Goal: Navigation & Orientation: Find specific page/section

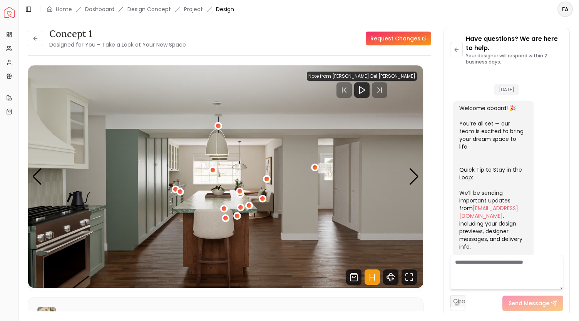
scroll to position [1111, 0]
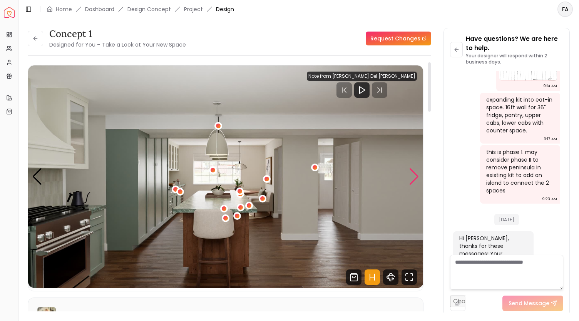
click at [414, 178] on div "Next slide" at bounding box center [414, 176] width 10 height 17
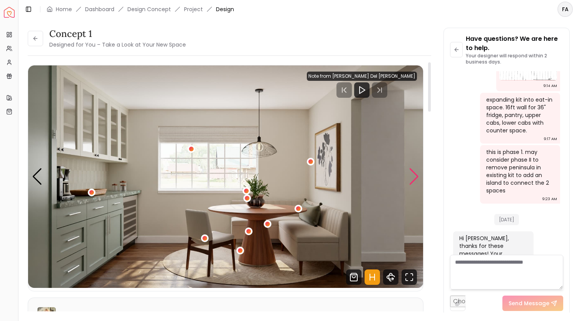
click at [415, 178] on div "Next slide" at bounding box center [414, 176] width 10 height 17
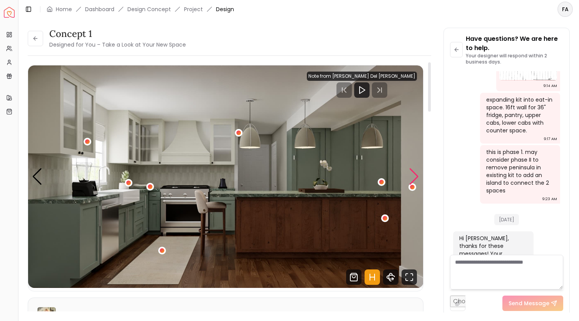
click at [415, 178] on div "Next slide" at bounding box center [414, 176] width 10 height 17
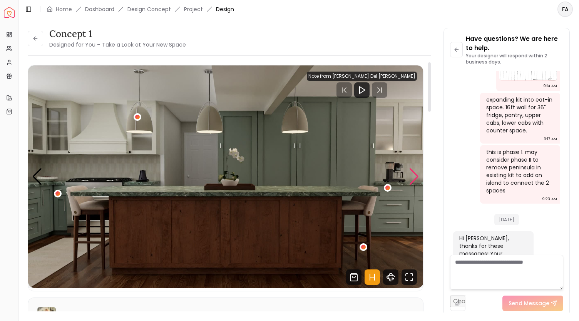
click at [415, 178] on div "Next slide" at bounding box center [414, 176] width 10 height 17
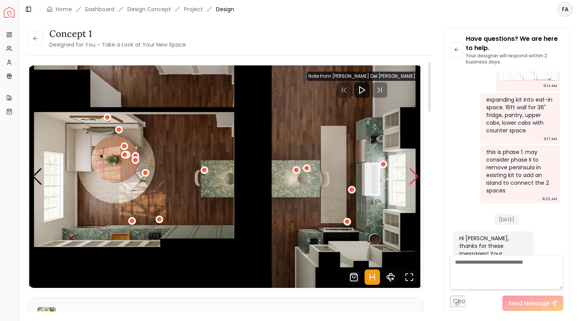
click at [415, 178] on div "Next slide" at bounding box center [414, 176] width 10 height 17
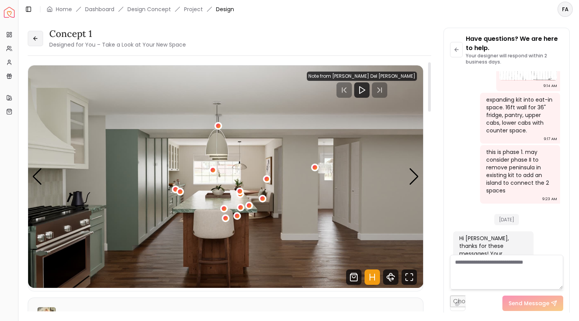
click at [30, 40] on button at bounding box center [35, 38] width 15 height 15
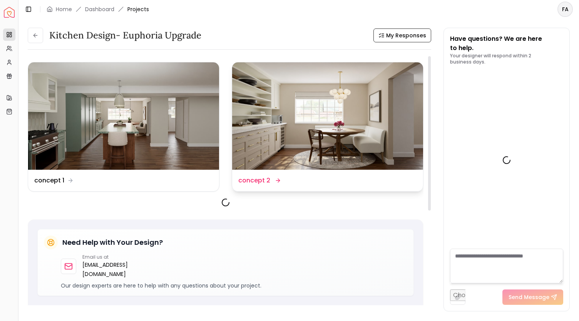
click at [327, 130] on img at bounding box center [327, 115] width 191 height 107
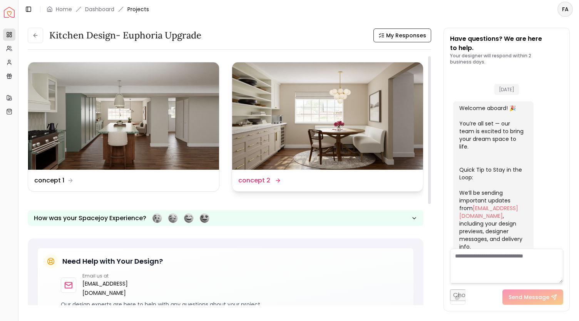
scroll to position [1117, 0]
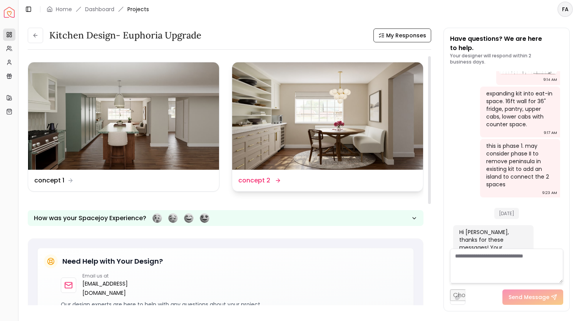
click at [331, 104] on img at bounding box center [327, 115] width 191 height 107
click at [354, 142] on img at bounding box center [327, 115] width 191 height 107
click at [253, 182] on dd "concept 2" at bounding box center [254, 180] width 32 height 9
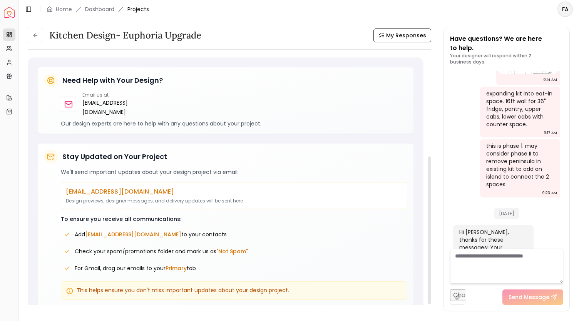
scroll to position [0, 0]
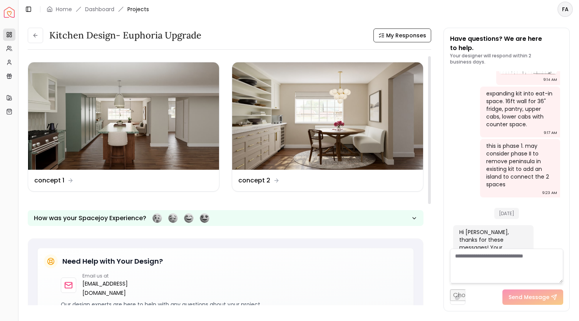
drag, startPoint x: 428, startPoint y: 96, endPoint x: 446, endPoint y: 38, distance: 60.6
click at [430, 56] on div at bounding box center [429, 130] width 3 height 148
click at [277, 178] on icon at bounding box center [278, 180] width 6 height 6
click at [47, 179] on dd "concept 1" at bounding box center [49, 180] width 30 height 9
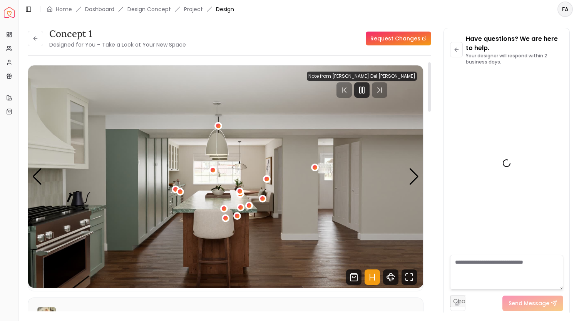
scroll to position [1111, 0]
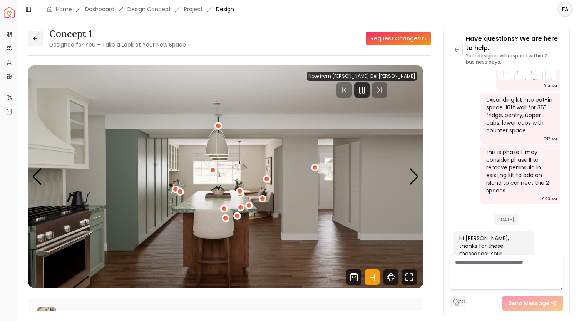
click at [35, 38] on icon at bounding box center [34, 38] width 3 height 0
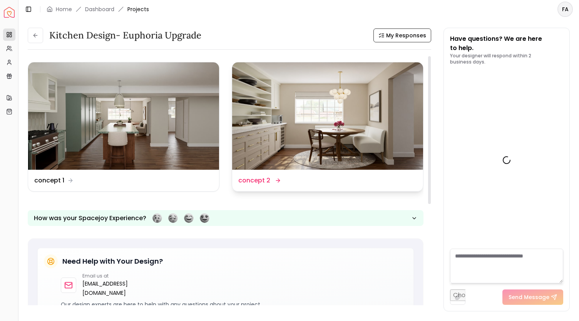
click at [276, 178] on icon at bounding box center [278, 180] width 6 height 6
click at [257, 180] on dd "concept 2" at bounding box center [254, 180] width 32 height 9
click at [289, 60] on div "Kitchen design- Euphoria Upgrade My Responses Design Name concept 1 Design Name…" at bounding box center [225, 276] width 395 height 441
click at [287, 68] on img at bounding box center [327, 115] width 191 height 107
click at [259, 181] on dd "concept 2" at bounding box center [254, 180] width 32 height 9
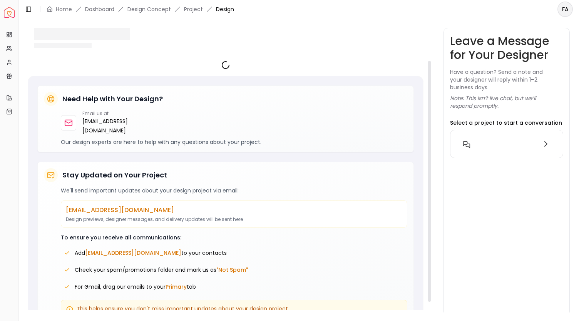
drag, startPoint x: 429, startPoint y: 132, endPoint x: 424, endPoint y: 42, distance: 90.2
click at [428, 61] on div at bounding box center [429, 181] width 3 height 241
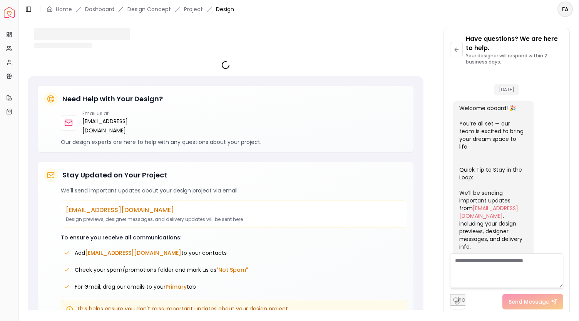
scroll to position [1112, 0]
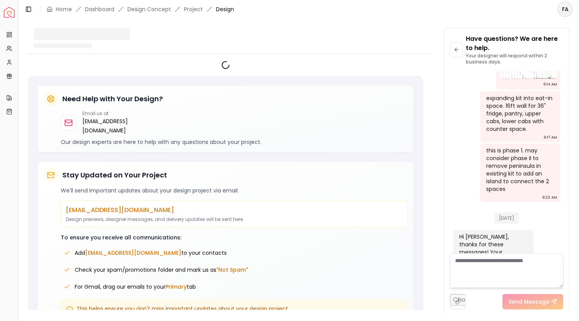
click at [455, 303] on input "file" at bounding box center [457, 301] width 15 height 15
click at [367, 43] on div at bounding box center [229, 38] width 403 height 20
click at [485, 270] on textarea at bounding box center [506, 270] width 113 height 35
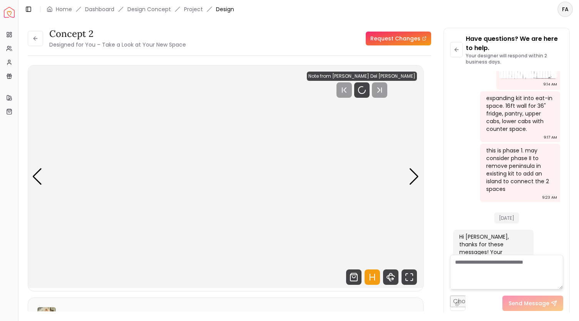
scroll to position [1111, 0]
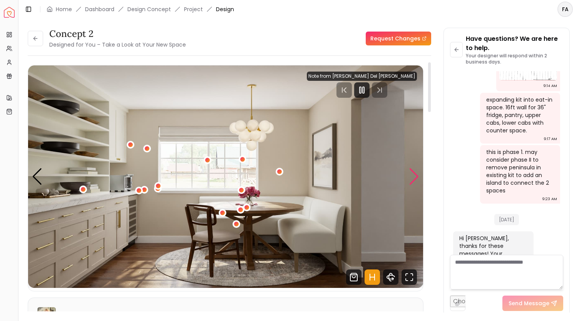
click at [415, 178] on div "Next slide" at bounding box center [414, 176] width 10 height 17
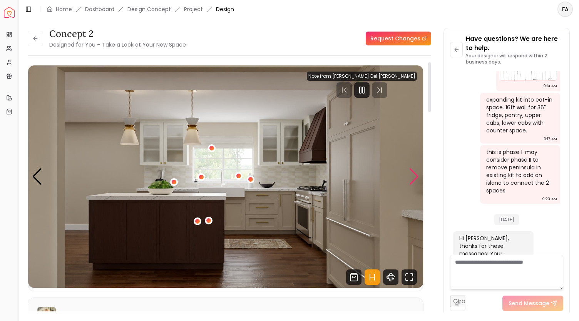
click at [415, 178] on div "Next slide" at bounding box center [414, 176] width 10 height 17
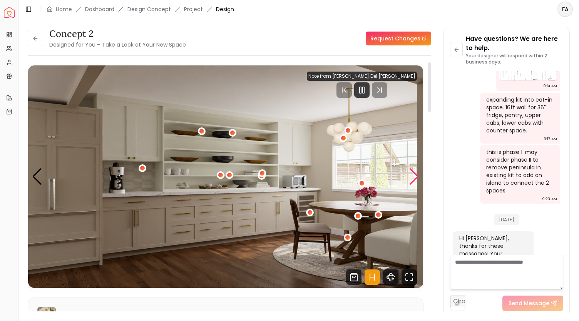
click at [415, 178] on div "Next slide" at bounding box center [414, 176] width 10 height 17
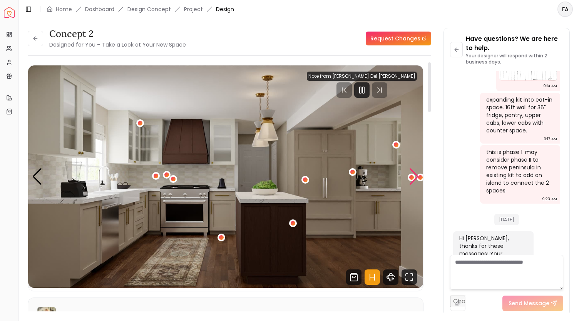
click at [415, 178] on div "Next slide" at bounding box center [414, 176] width 10 height 17
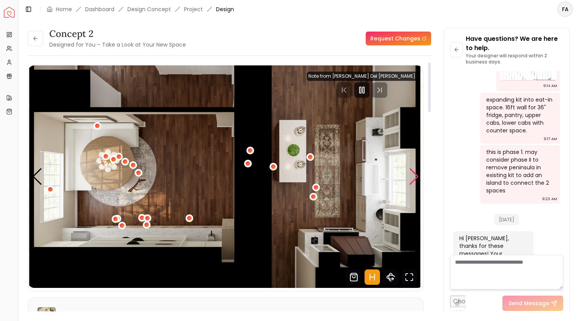
click at [415, 178] on div "Next slide" at bounding box center [414, 176] width 10 height 17
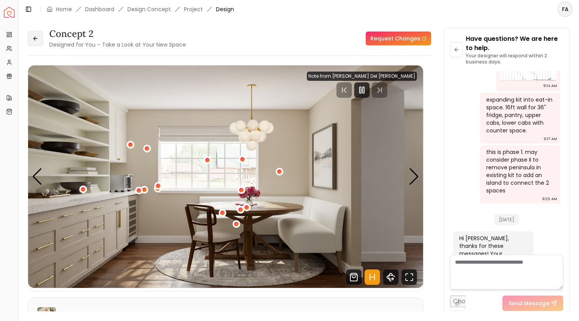
click at [36, 36] on icon at bounding box center [35, 38] width 6 height 6
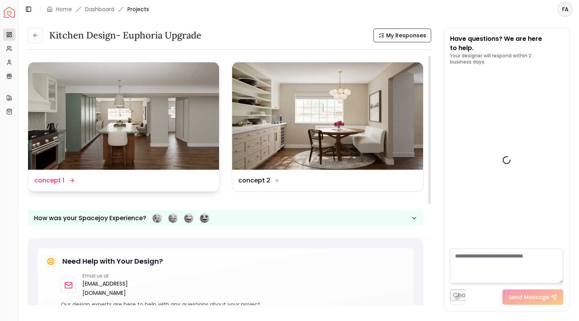
click at [98, 110] on img at bounding box center [123, 115] width 191 height 107
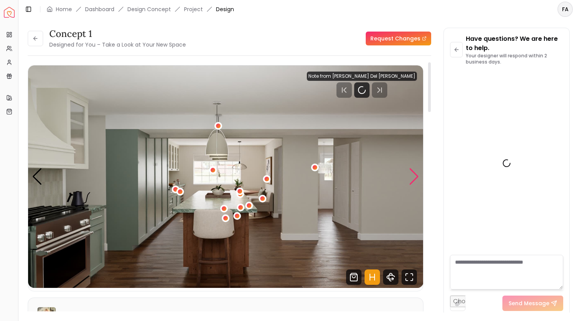
click at [419, 179] on div "Next slide" at bounding box center [414, 176] width 10 height 17
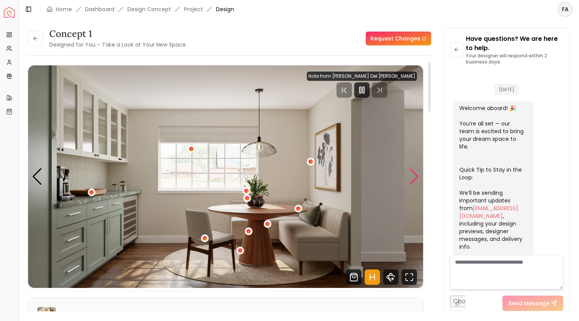
scroll to position [1111, 0]
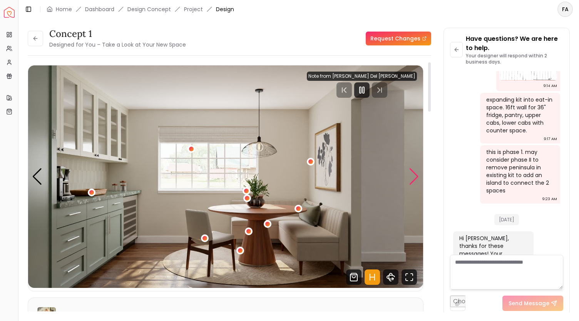
click at [415, 178] on div "Next slide" at bounding box center [414, 176] width 10 height 17
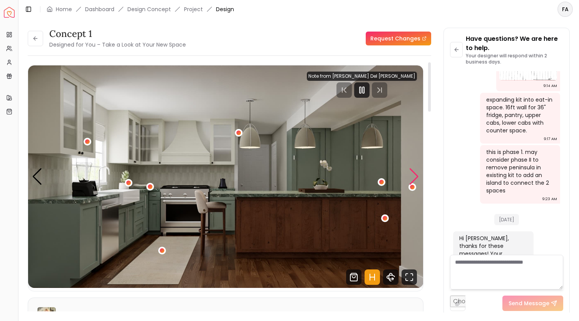
click at [410, 180] on div "Next slide" at bounding box center [414, 176] width 10 height 17
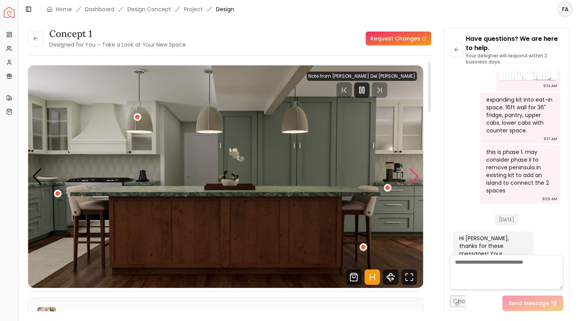
click at [410, 180] on div "Next slide" at bounding box center [414, 176] width 10 height 17
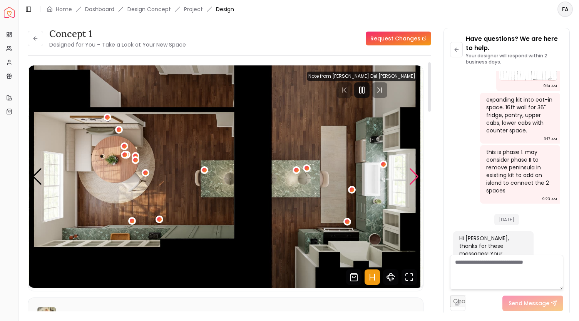
click at [410, 180] on div "Next slide" at bounding box center [414, 176] width 10 height 17
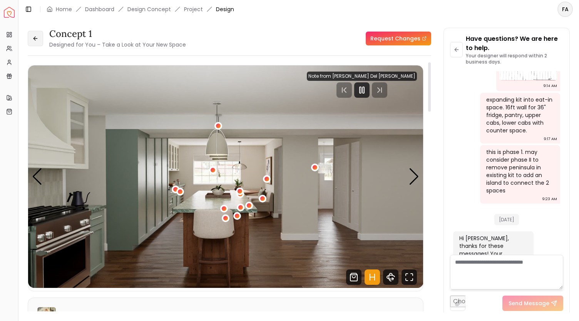
click at [35, 39] on icon at bounding box center [35, 38] width 6 height 6
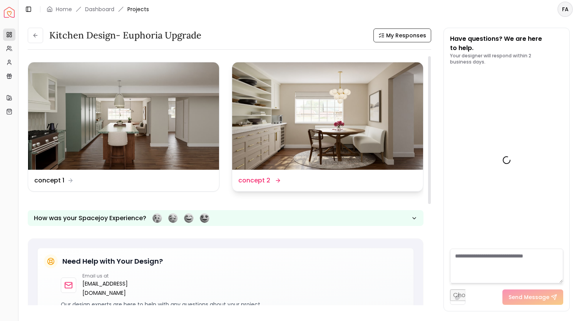
click at [306, 129] on img at bounding box center [327, 115] width 191 height 107
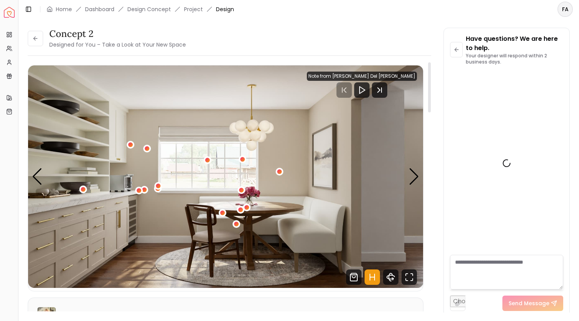
click at [420, 182] on img "1 / 5" at bounding box center [225, 176] width 395 height 222
click at [415, 181] on div "Next slide" at bounding box center [414, 176] width 10 height 17
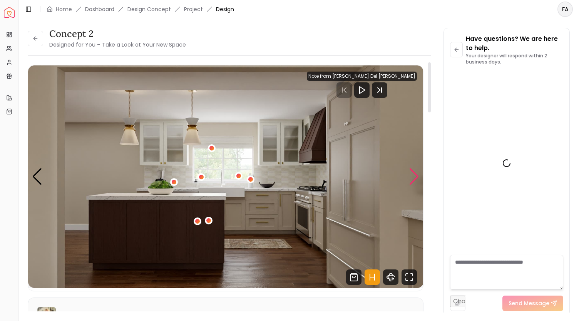
click at [415, 181] on div "Next slide" at bounding box center [414, 176] width 10 height 17
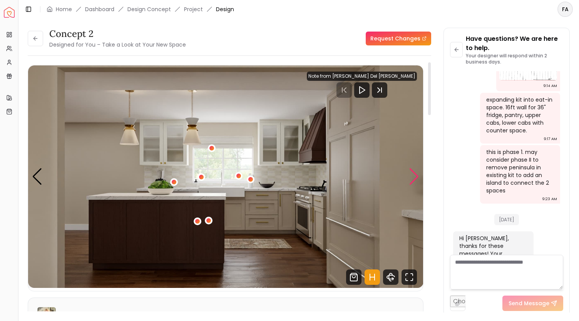
click at [414, 184] on div "Next slide" at bounding box center [414, 176] width 10 height 17
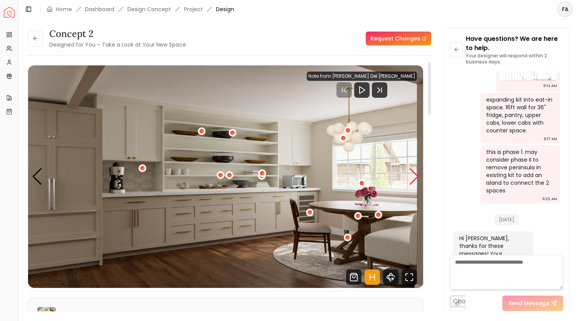
click at [410, 177] on div "Next slide" at bounding box center [414, 176] width 10 height 17
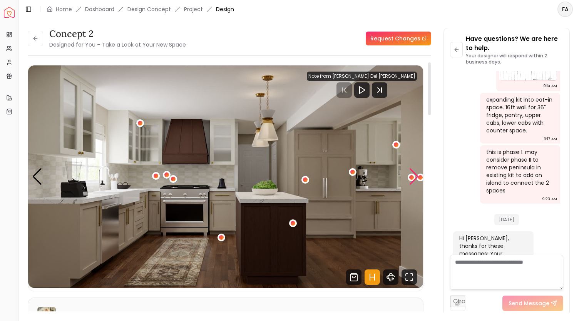
click at [418, 181] on div "Next slide" at bounding box center [414, 176] width 10 height 17
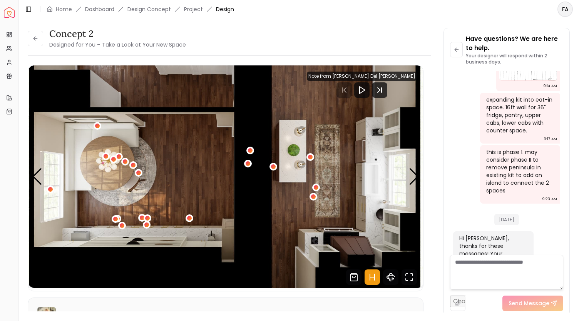
click at [224, 9] on span "Design" at bounding box center [225, 9] width 18 height 8
click at [189, 10] on link "Project" at bounding box center [193, 9] width 19 height 8
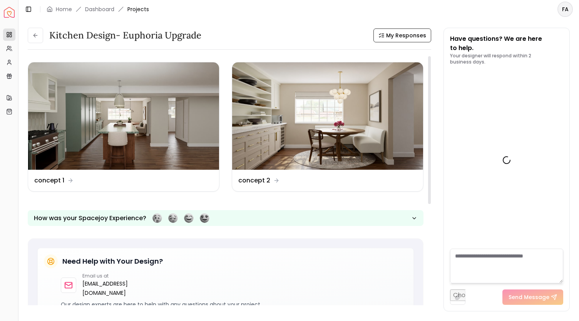
drag, startPoint x: 429, startPoint y: 94, endPoint x: 413, endPoint y: 9, distance: 86.0
click at [428, 56] on div at bounding box center [429, 130] width 3 height 148
click at [403, 35] on span "My Responses" at bounding box center [406, 36] width 40 height 8
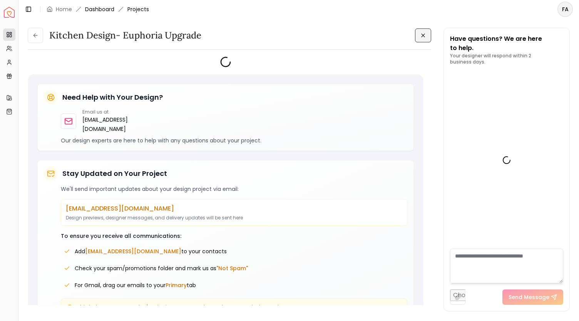
click at [106, 7] on link "Dashboard" at bounding box center [99, 9] width 29 height 8
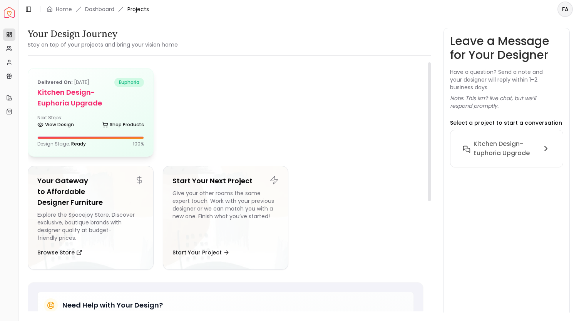
click at [97, 104] on h5 "Kitchen design- Euphoria Upgrade" at bounding box center [90, 98] width 107 height 22
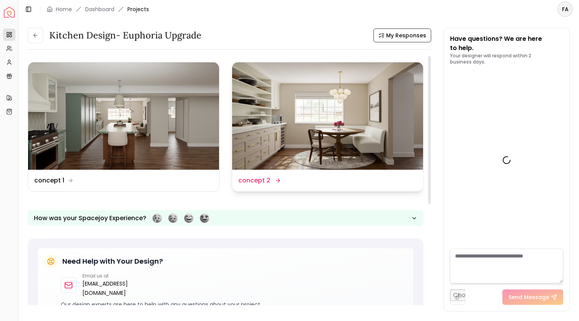
click at [369, 124] on img at bounding box center [327, 115] width 191 height 107
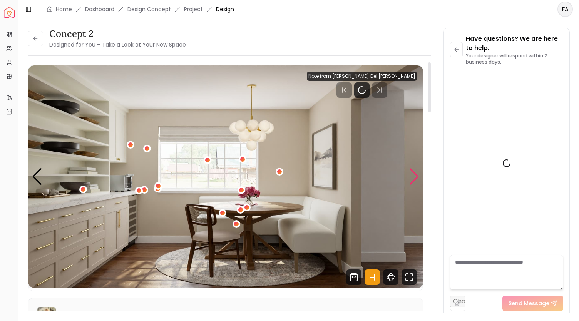
click at [415, 173] on div "Next slide" at bounding box center [414, 176] width 10 height 17
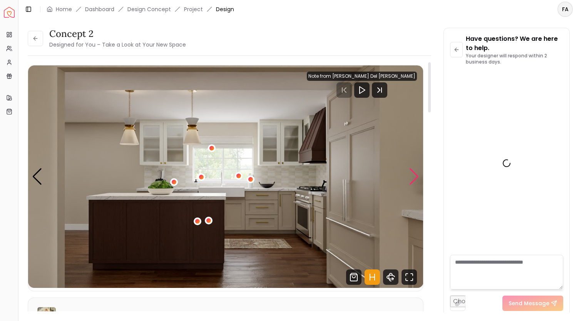
click at [415, 173] on div "Next slide" at bounding box center [414, 176] width 10 height 17
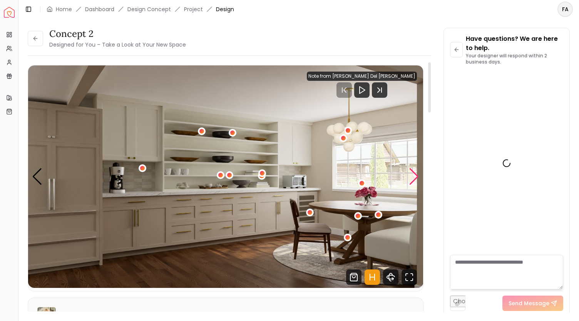
click at [415, 173] on div "Next slide" at bounding box center [414, 176] width 10 height 17
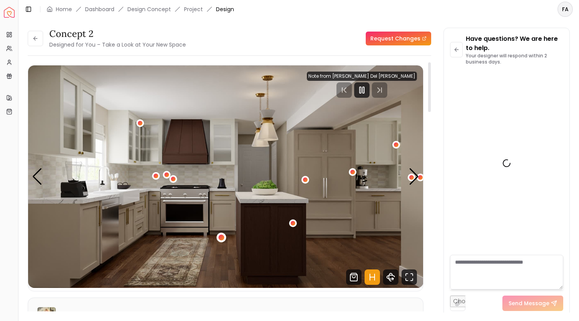
click at [223, 238] on div "4 / 5" at bounding box center [221, 238] width 6 height 6
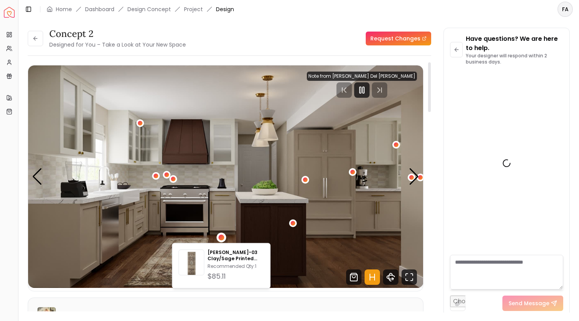
click at [218, 193] on img "4 / 5" at bounding box center [225, 176] width 395 height 222
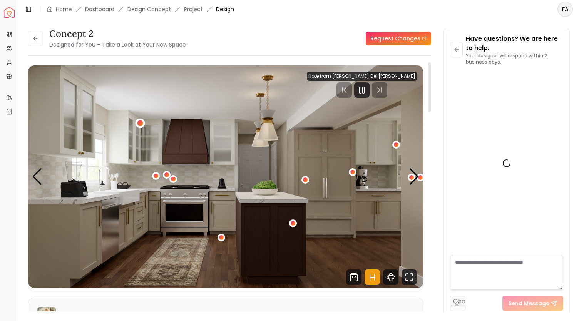
click at [138, 124] on div "4 / 5" at bounding box center [140, 123] width 6 height 6
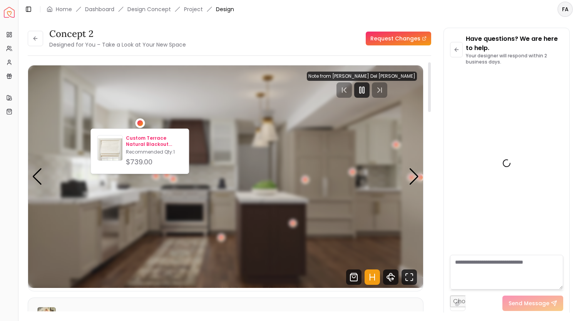
click at [162, 157] on div "$739.00" at bounding box center [154, 162] width 57 height 11
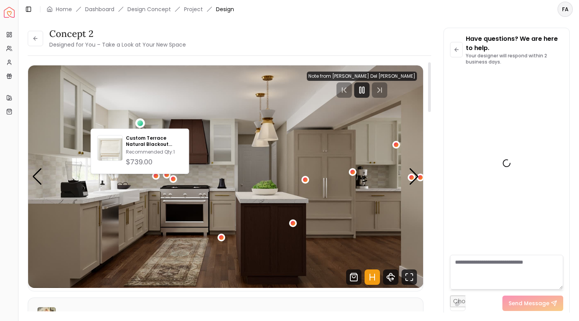
click at [170, 242] on img "4 / 5" at bounding box center [225, 176] width 395 height 222
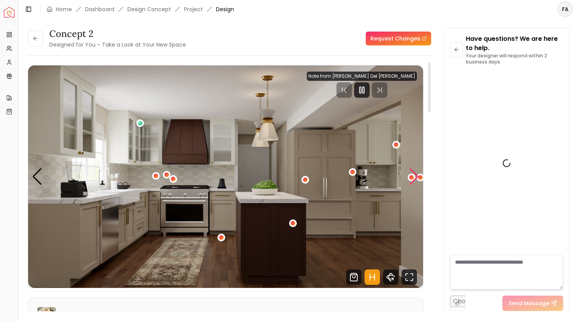
click at [415, 174] on div "Next slide" at bounding box center [414, 176] width 10 height 17
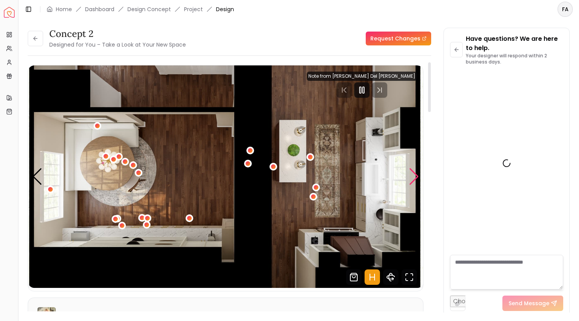
click at [415, 174] on div "Next slide" at bounding box center [414, 176] width 10 height 17
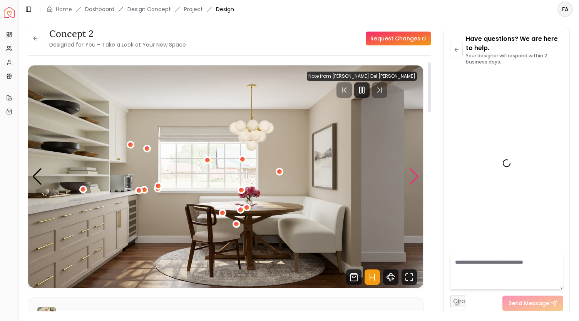
click at [415, 174] on div "Next slide" at bounding box center [414, 176] width 10 height 17
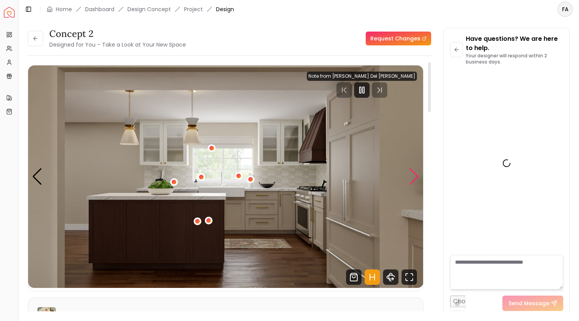
click at [416, 177] on div "Next slide" at bounding box center [414, 176] width 10 height 17
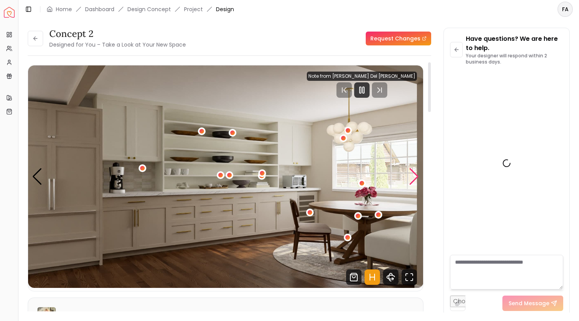
click at [411, 175] on div "Next slide" at bounding box center [414, 176] width 10 height 17
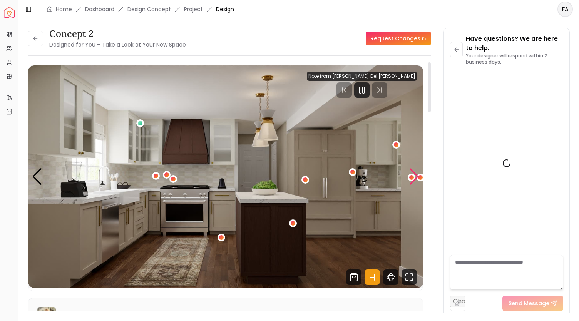
click at [411, 175] on div "Next slide" at bounding box center [414, 176] width 10 height 17
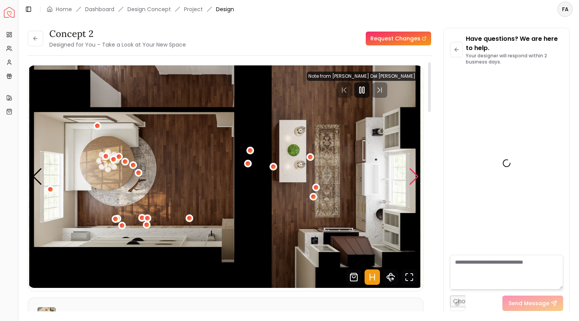
click at [411, 175] on div "Next slide" at bounding box center [414, 176] width 10 height 17
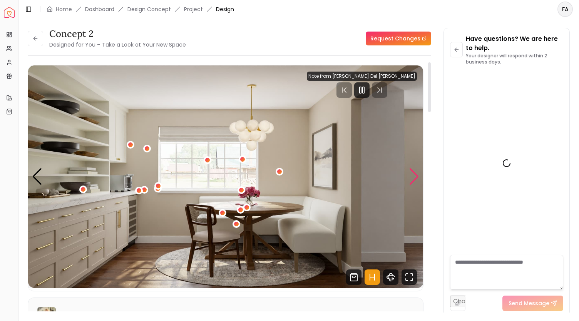
click at [411, 175] on div "Next slide" at bounding box center [414, 176] width 10 height 17
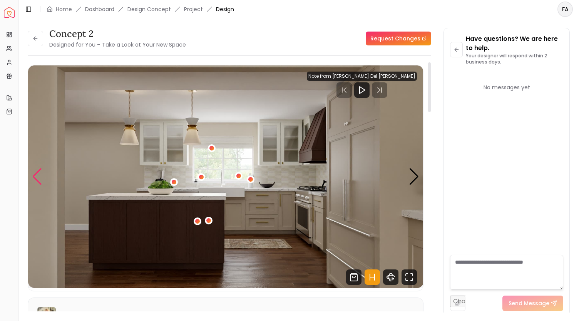
click at [35, 180] on div "Previous slide" at bounding box center [37, 176] width 10 height 17
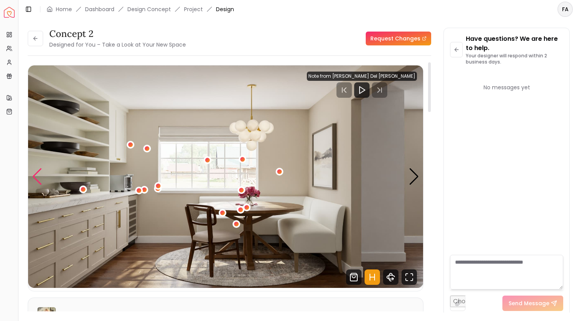
click at [35, 180] on div "Previous slide" at bounding box center [37, 176] width 10 height 17
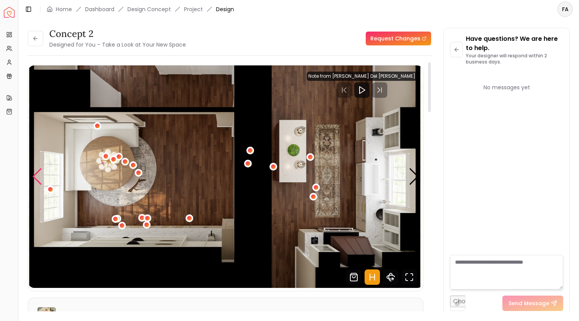
click at [35, 180] on div "Previous slide" at bounding box center [37, 176] width 10 height 17
